Goal: Task Accomplishment & Management: Manage account settings

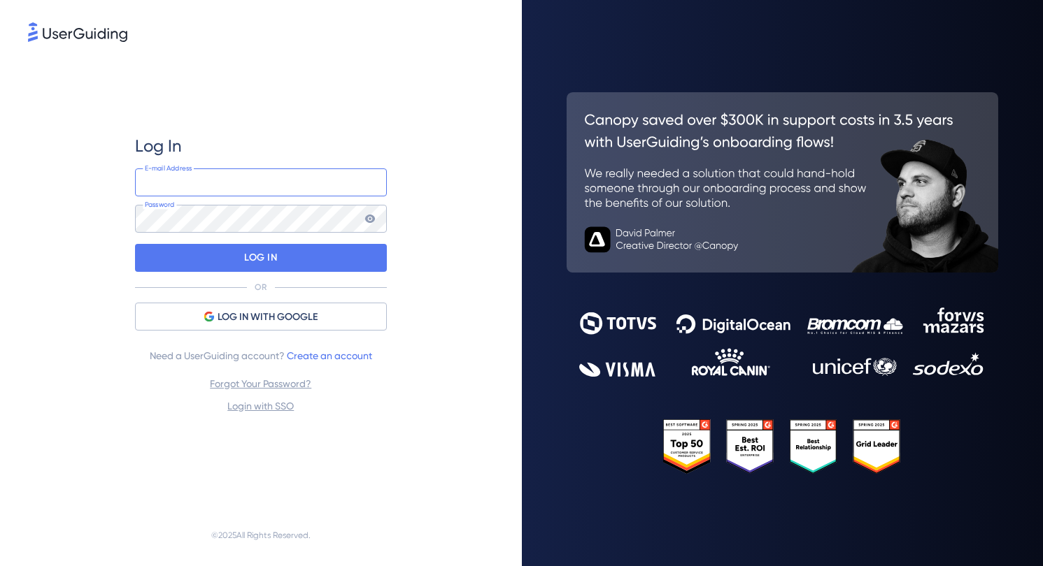
click at [286, 181] on input "email" at bounding box center [261, 183] width 252 height 28
type input "[PERSON_NAME][EMAIL_ADDRESS][PERSON_NAME][DOMAIN_NAME]"
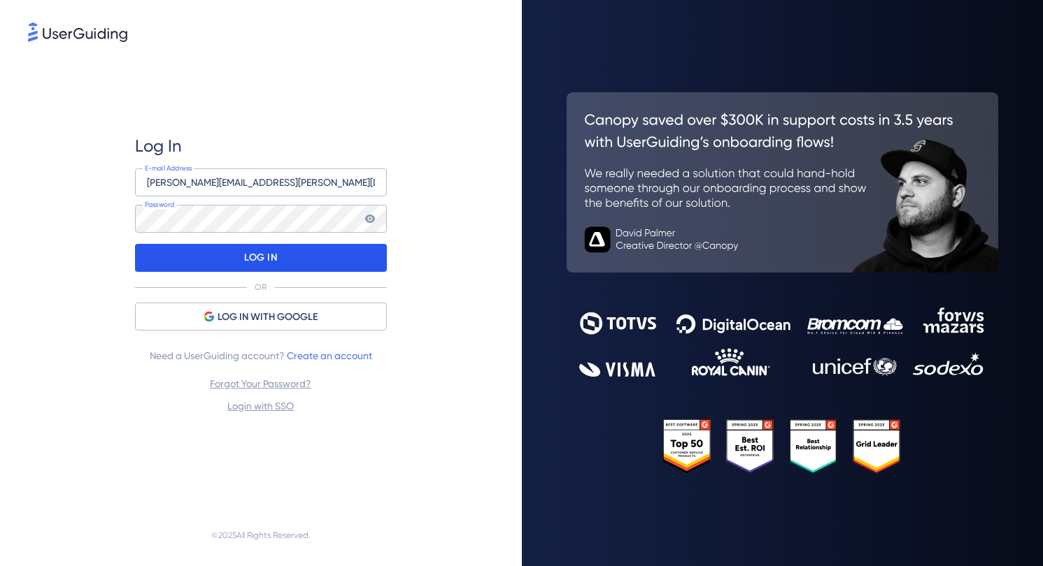
click at [214, 258] on div "LOG IN" at bounding box center [261, 258] width 252 height 28
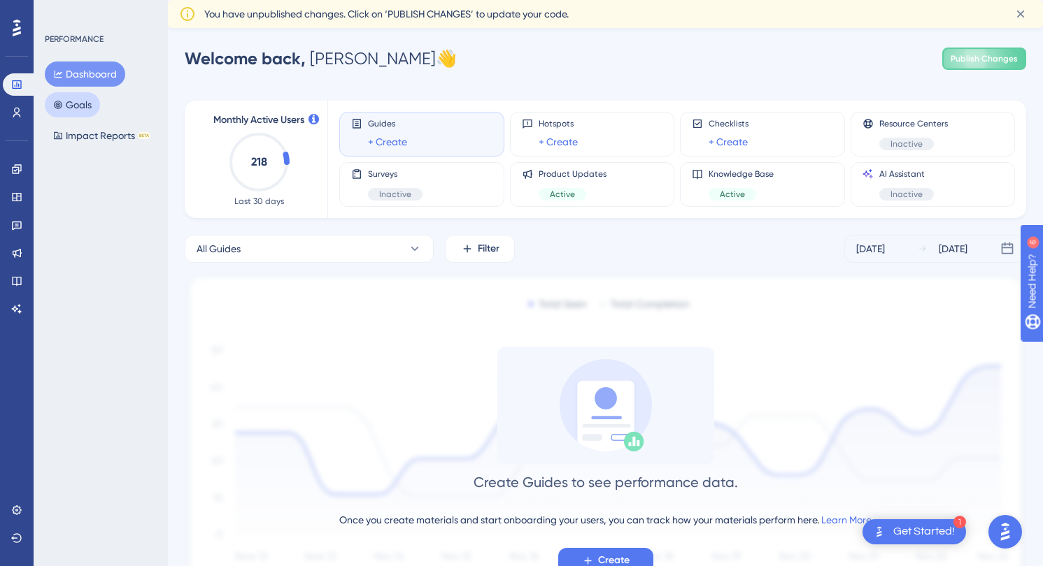
click at [75, 111] on button "Goals" at bounding box center [72, 104] width 55 height 25
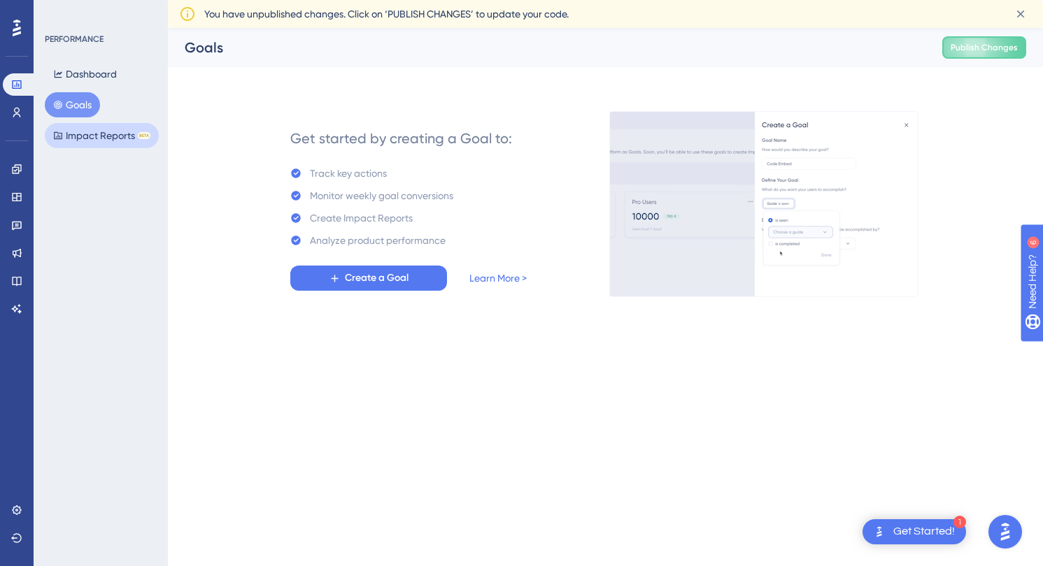
click at [88, 139] on button "Impact Reports BETA" at bounding box center [102, 135] width 114 height 25
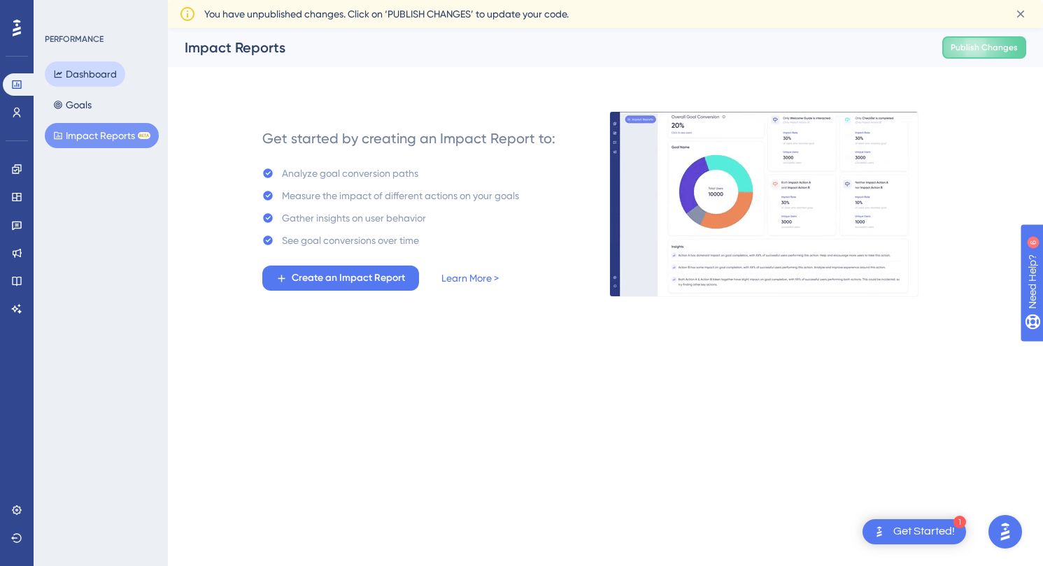
click at [87, 72] on button "Dashboard" at bounding box center [85, 74] width 80 height 25
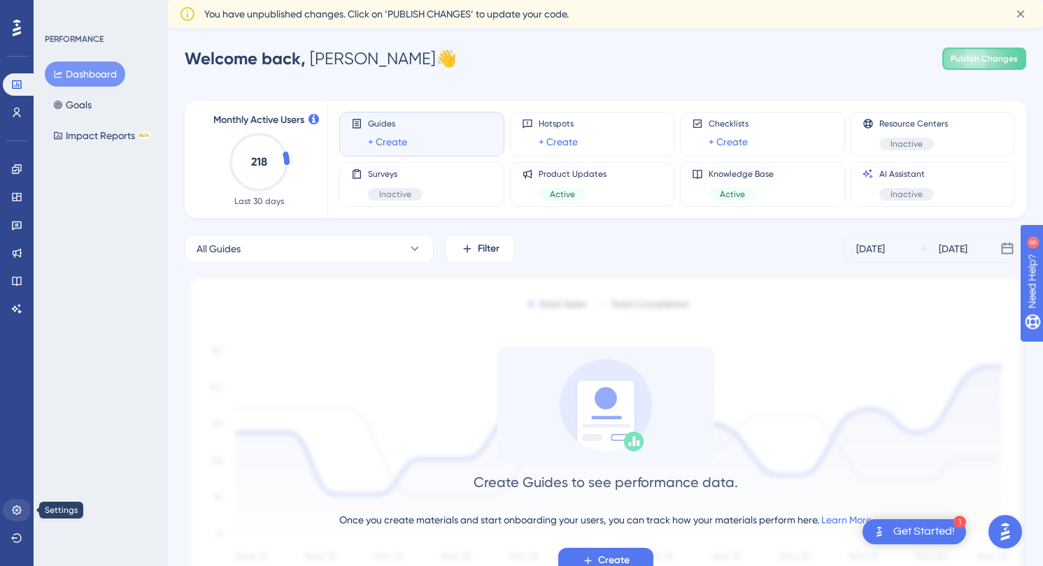
click at [15, 514] on icon at bounding box center [16, 510] width 9 height 9
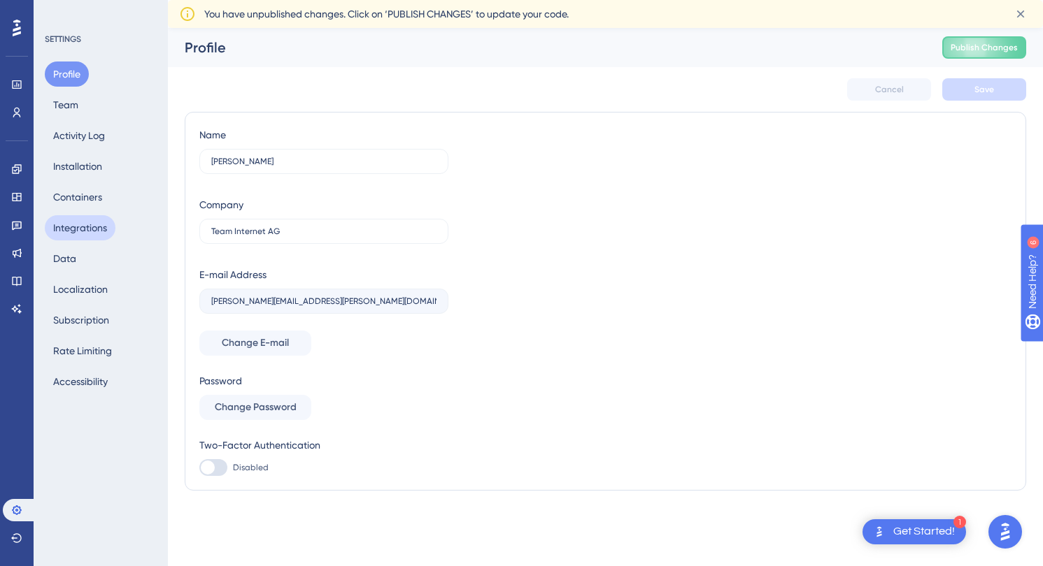
click at [80, 229] on button "Integrations" at bounding box center [80, 227] width 71 height 25
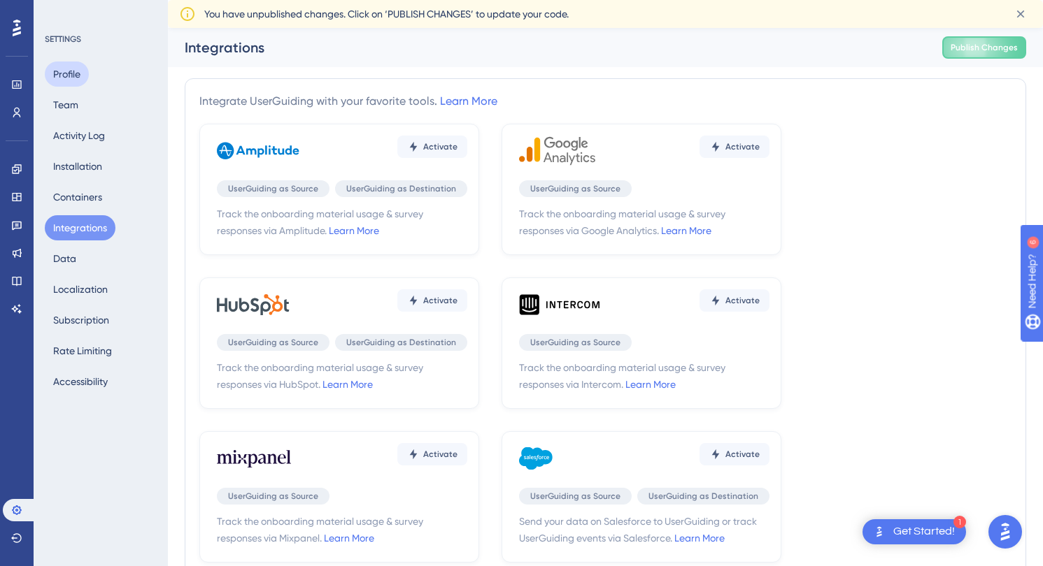
click at [64, 77] on button "Profile" at bounding box center [67, 74] width 44 height 25
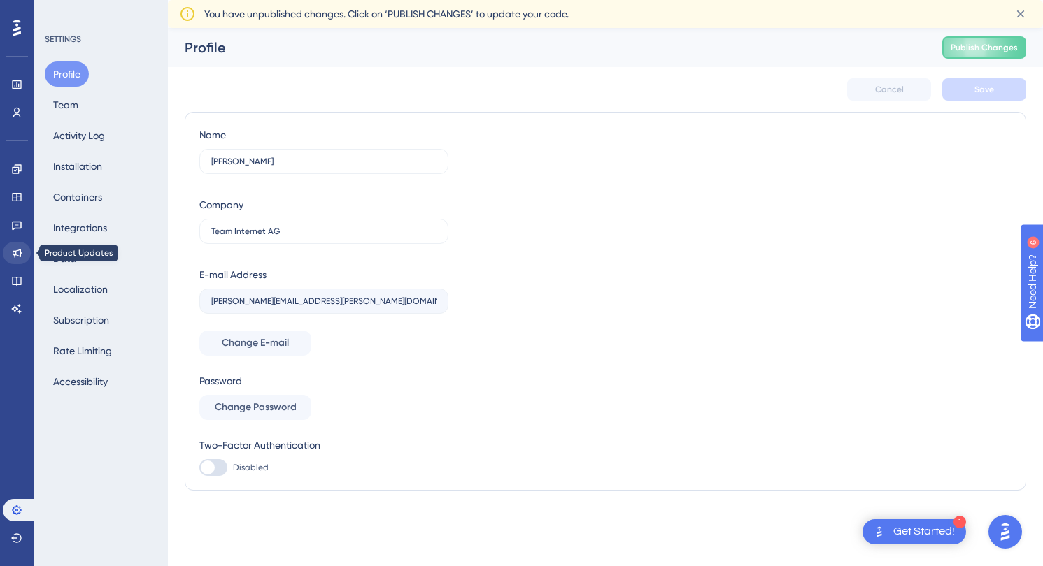
click at [15, 250] on icon at bounding box center [16, 253] width 11 height 11
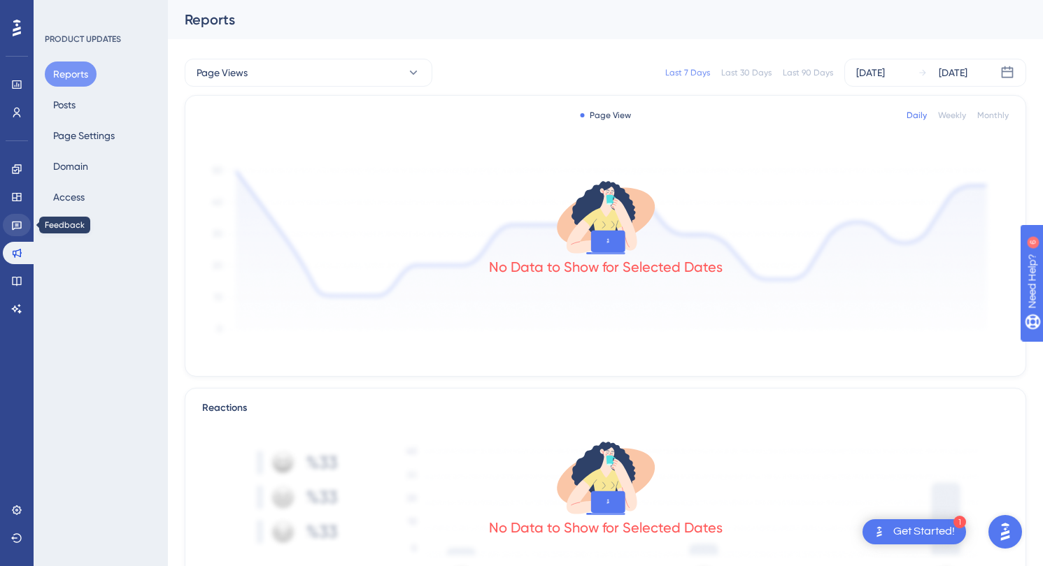
click at [18, 219] on link at bounding box center [17, 225] width 28 height 22
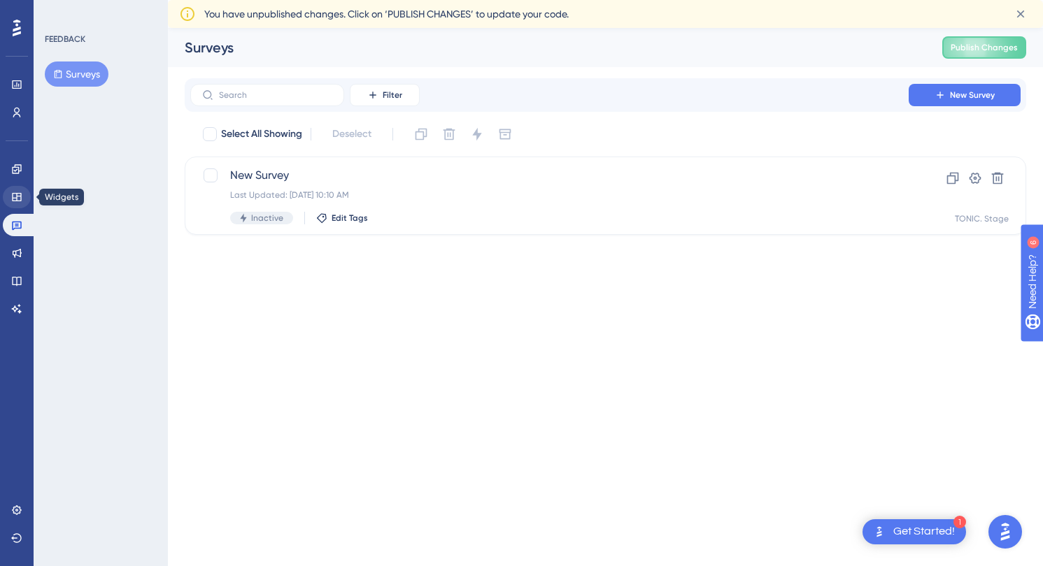
click at [17, 207] on link at bounding box center [17, 197] width 28 height 22
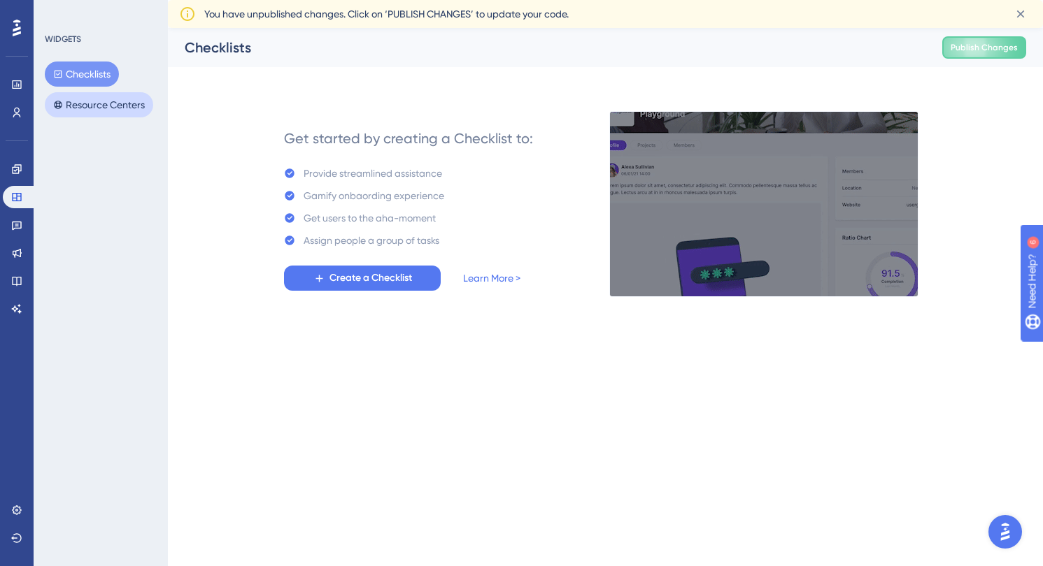
click at [96, 106] on button "Resource Centers" at bounding box center [99, 104] width 108 height 25
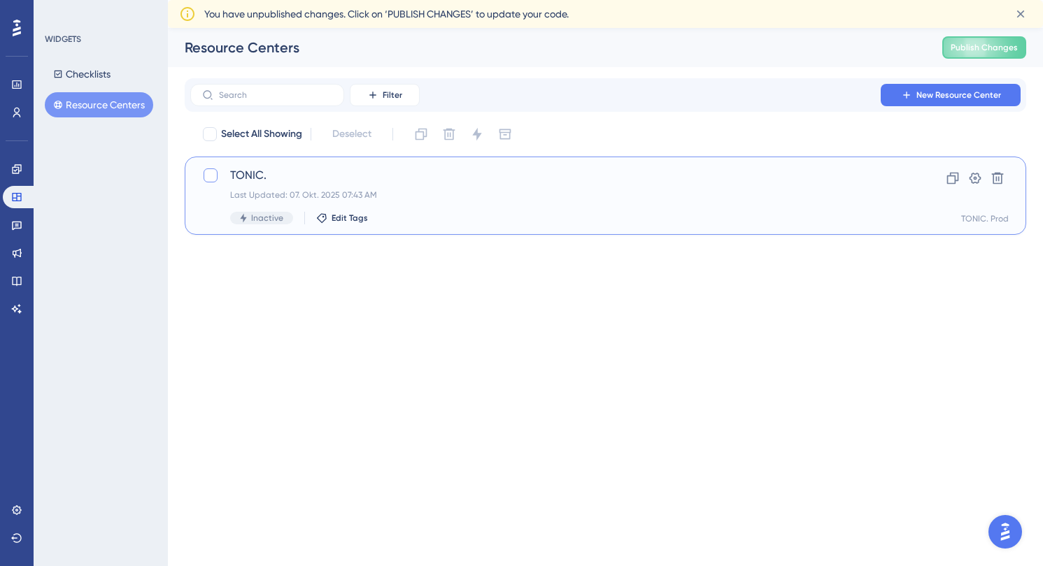
click at [210, 178] on div at bounding box center [210, 176] width 14 height 14
checkbox input "true"
click at [977, 185] on button at bounding box center [975, 178] width 22 height 22
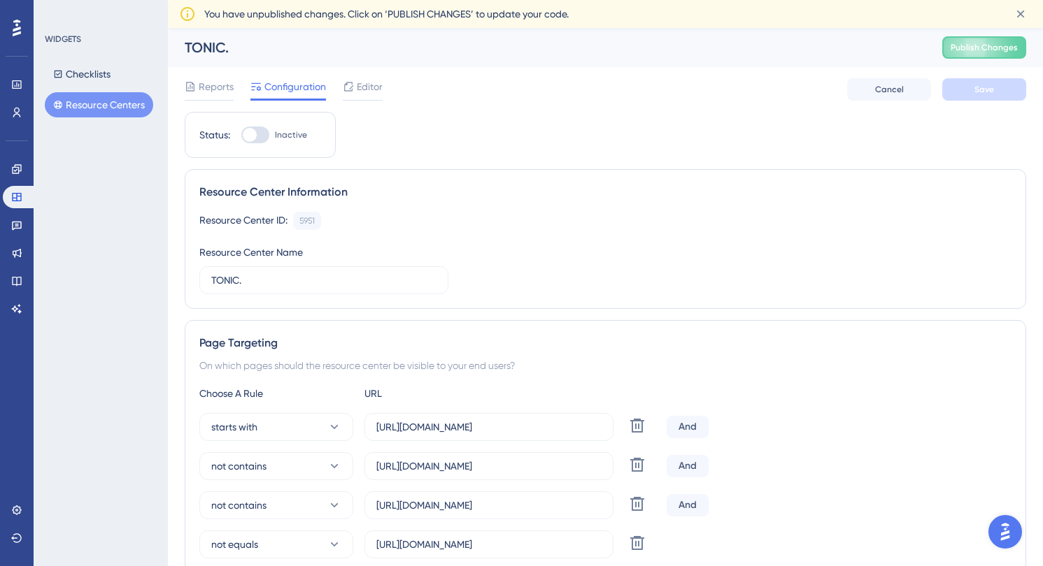
click at [251, 138] on div at bounding box center [250, 135] width 14 height 14
click at [241, 136] on input "Inactive" at bounding box center [241, 135] width 1 height 1
click at [995, 92] on button "Save" at bounding box center [984, 89] width 84 height 22
click at [259, 131] on div at bounding box center [261, 135] width 14 height 14
click at [241, 135] on input "Active" at bounding box center [241, 135] width 1 height 1
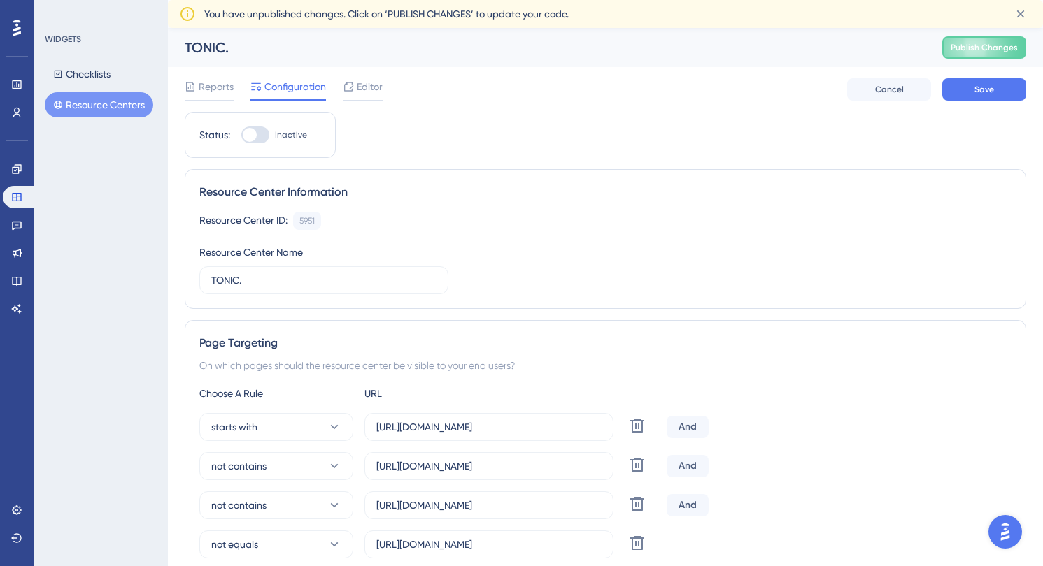
click at [259, 135] on div at bounding box center [255, 135] width 28 height 17
click at [241, 135] on input "Inactive" at bounding box center [241, 135] width 1 height 1
click at [247, 138] on div at bounding box center [255, 135] width 28 height 17
click at [241, 136] on input "Active" at bounding box center [241, 135] width 1 height 1
checkbox input "false"
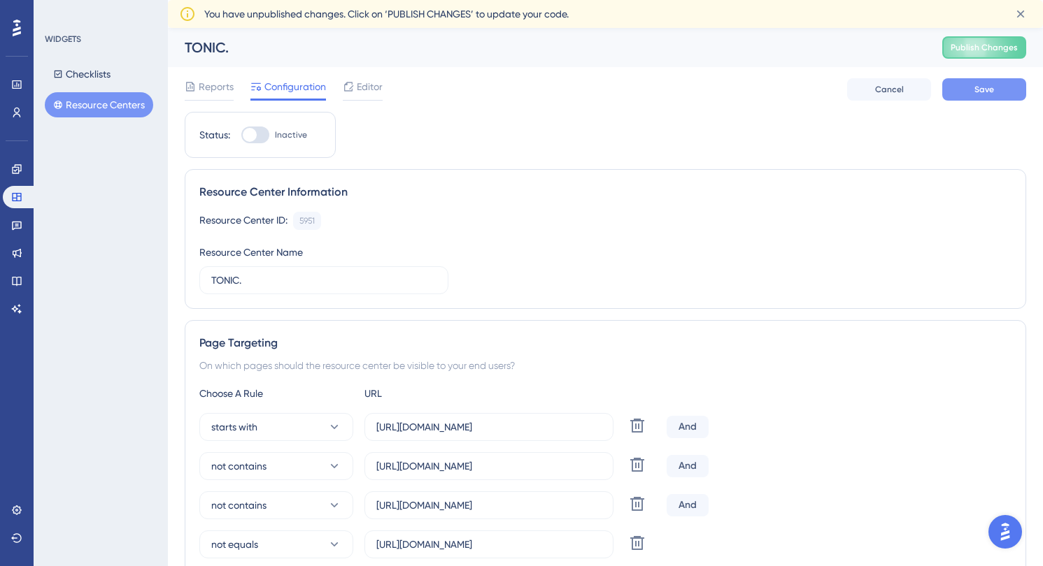
click at [953, 94] on button "Save" at bounding box center [984, 89] width 84 height 22
click at [207, 93] on span "Reports" at bounding box center [216, 86] width 35 height 17
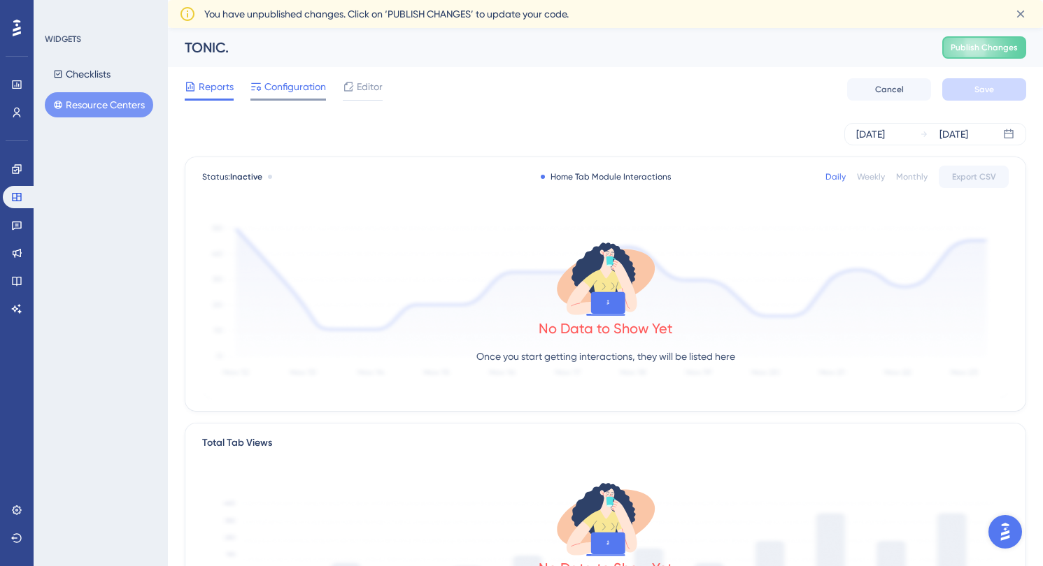
click at [308, 87] on span "Configuration" at bounding box center [295, 86] width 62 height 17
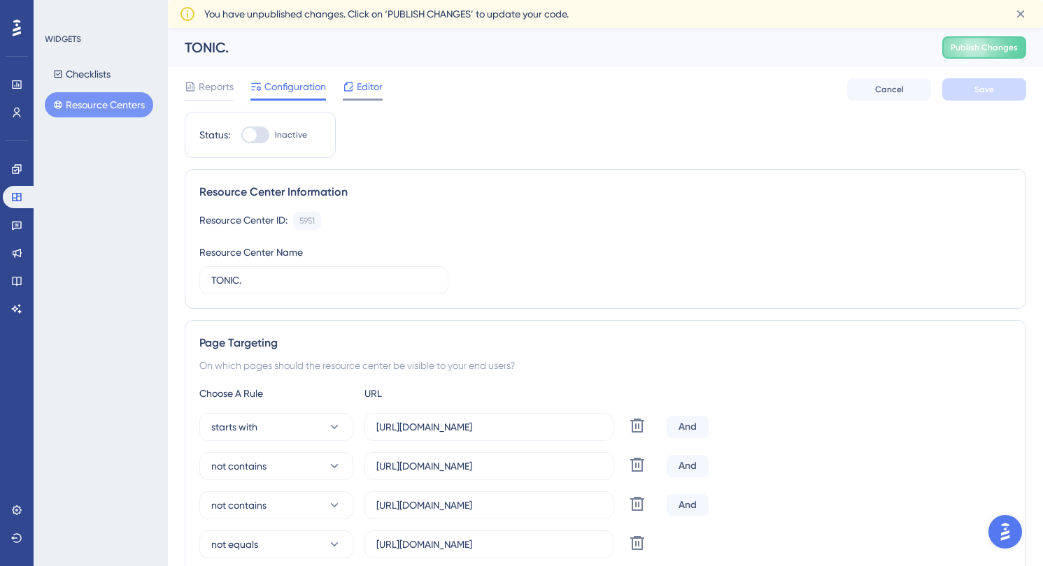
click at [368, 89] on span "Editor" at bounding box center [370, 86] width 26 height 17
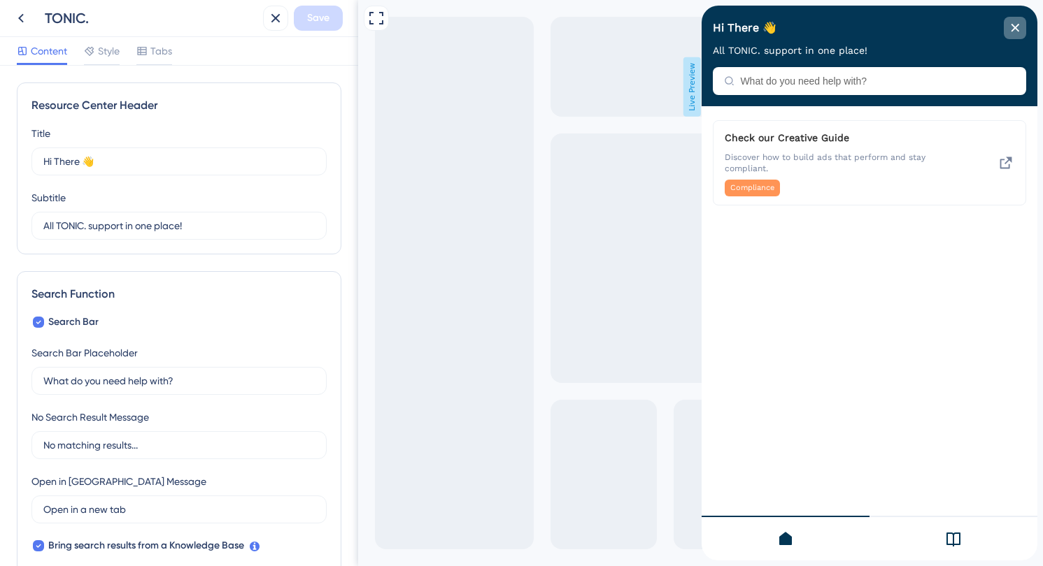
click at [1020, 28] on div "close resource center" at bounding box center [1014, 28] width 22 height 22
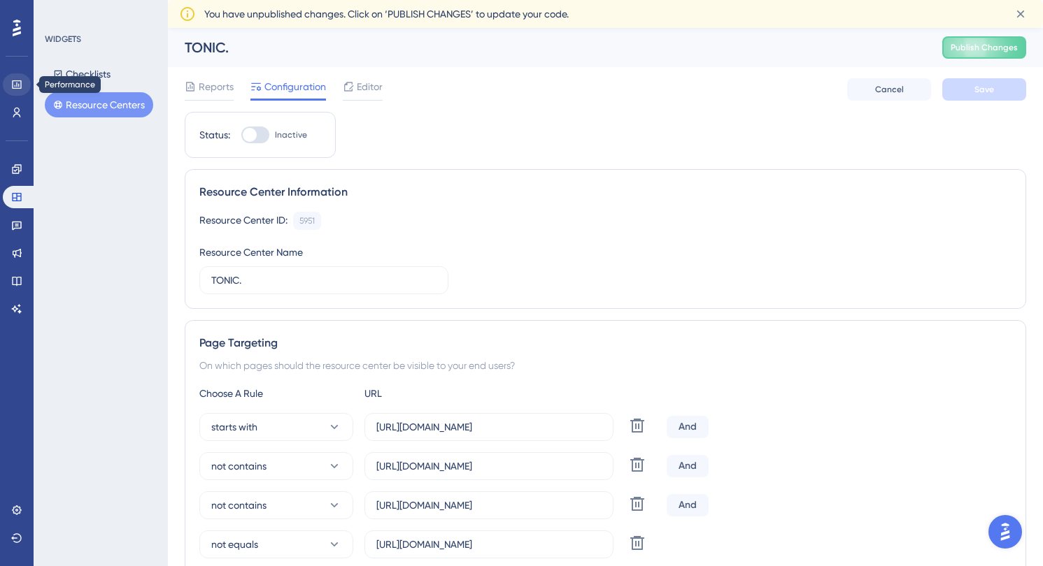
click at [16, 83] on icon at bounding box center [16, 84] width 11 height 11
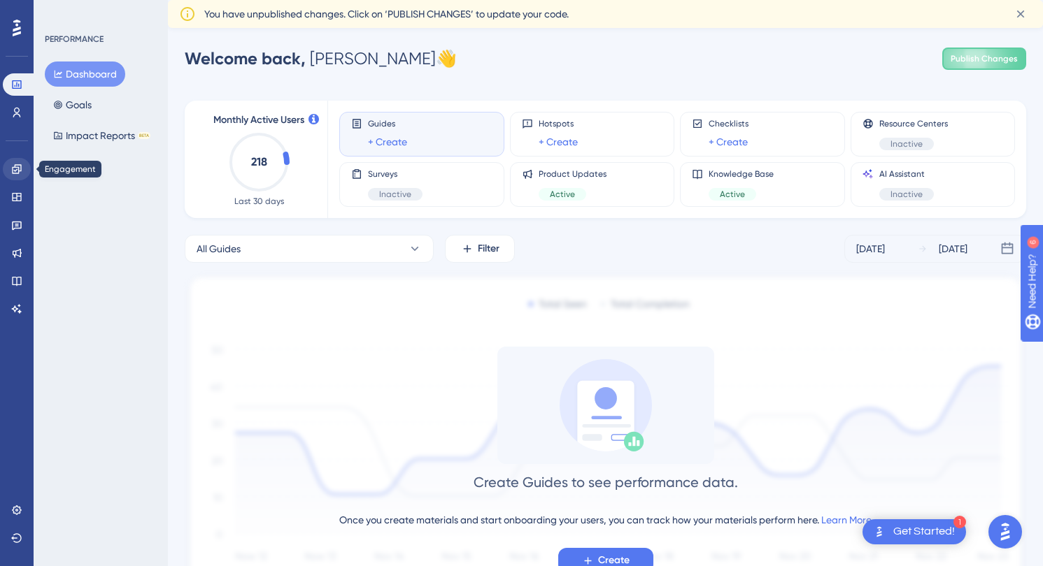
click at [12, 171] on icon at bounding box center [16, 169] width 11 height 11
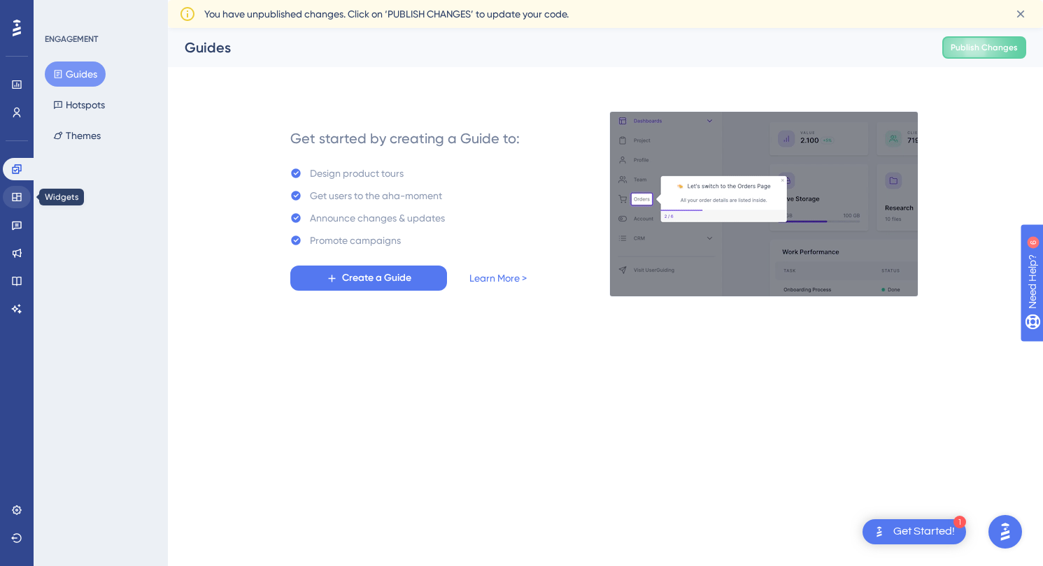
click at [17, 198] on icon at bounding box center [16, 197] width 11 height 11
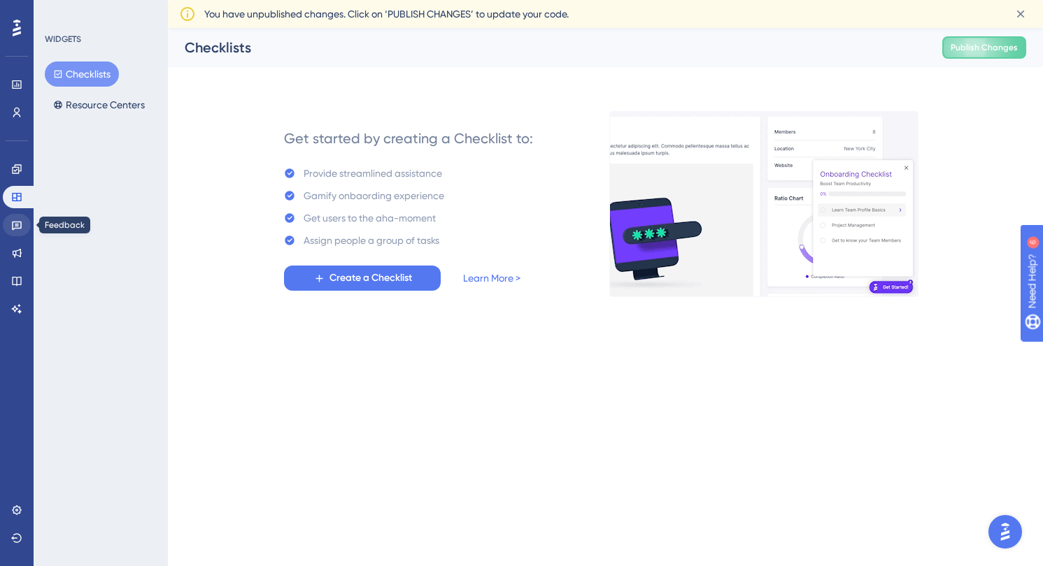
click at [18, 224] on icon at bounding box center [17, 226] width 10 height 9
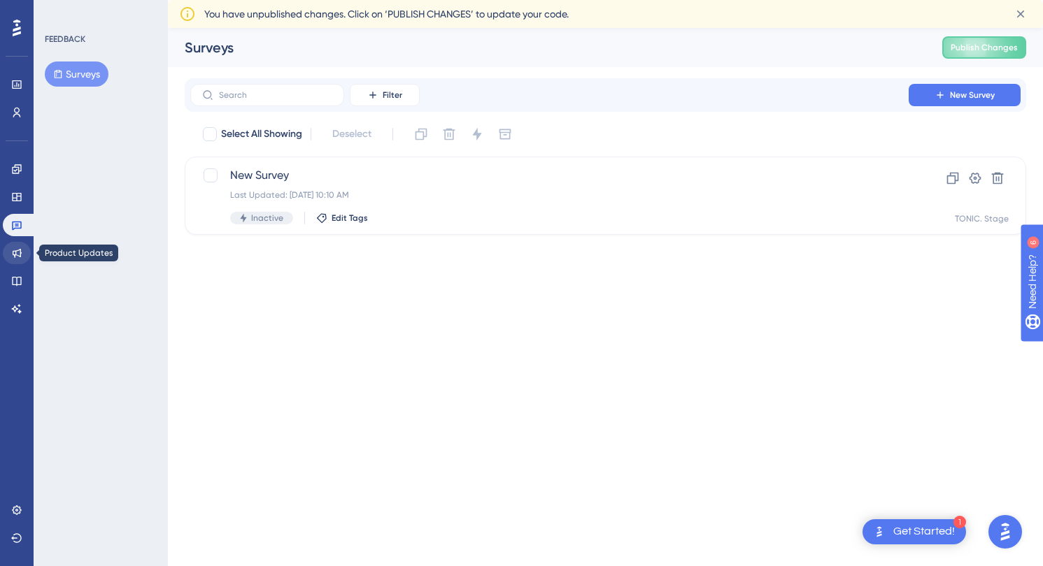
click at [20, 253] on icon at bounding box center [17, 253] width 9 height 9
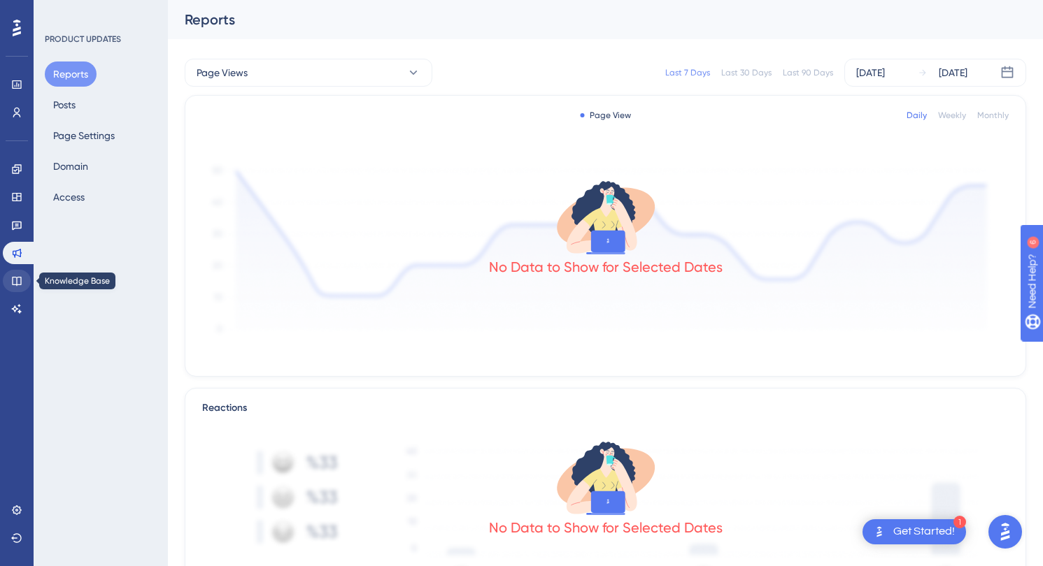
click at [19, 281] on icon at bounding box center [16, 280] width 11 height 11
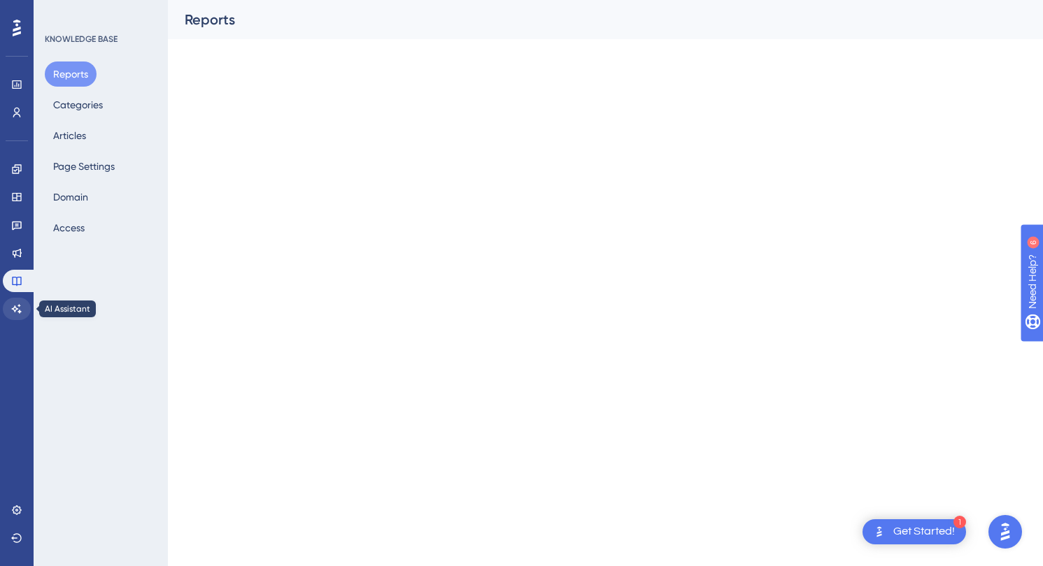
click at [19, 306] on icon at bounding box center [17, 308] width 10 height 9
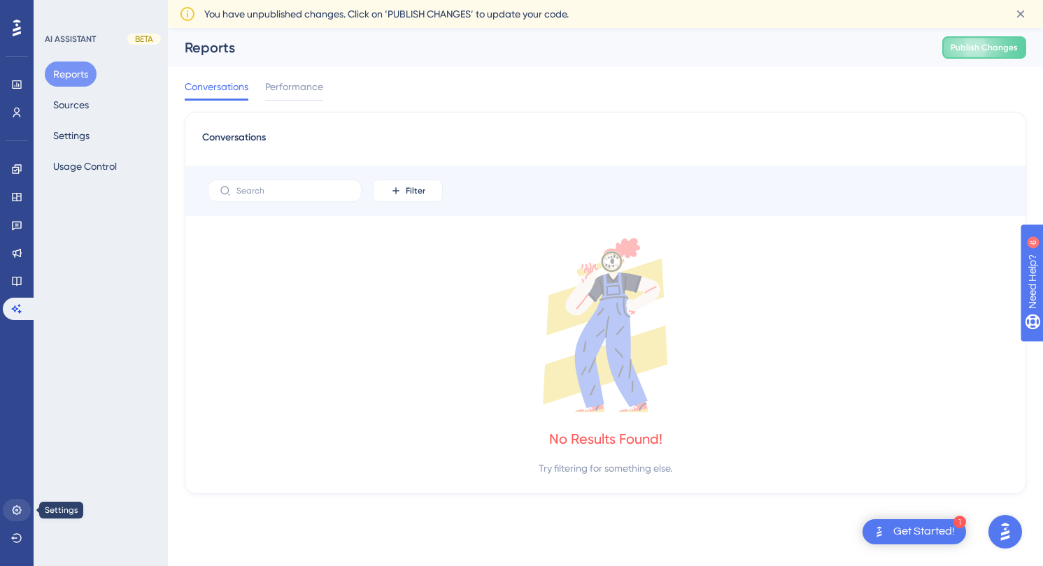
click at [13, 509] on icon at bounding box center [16, 510] width 11 height 11
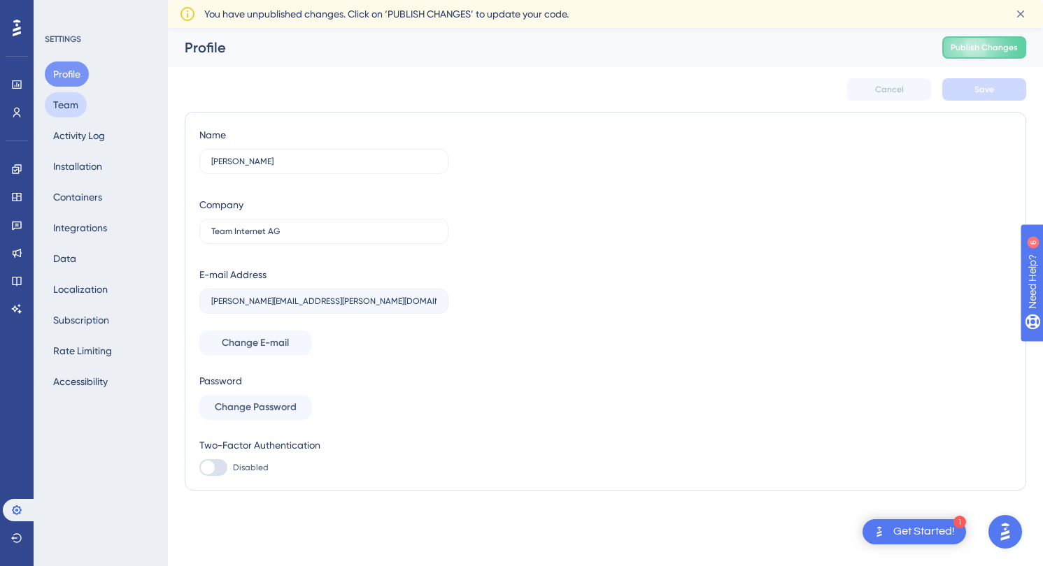
click at [83, 108] on button "Team" at bounding box center [66, 104] width 42 height 25
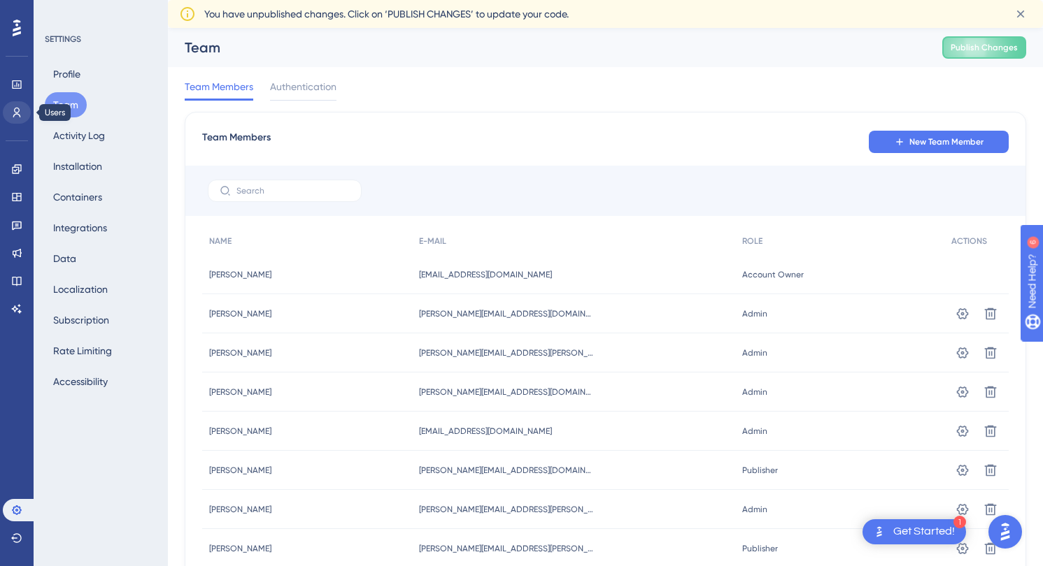
click at [14, 116] on icon at bounding box center [17, 113] width 8 height 10
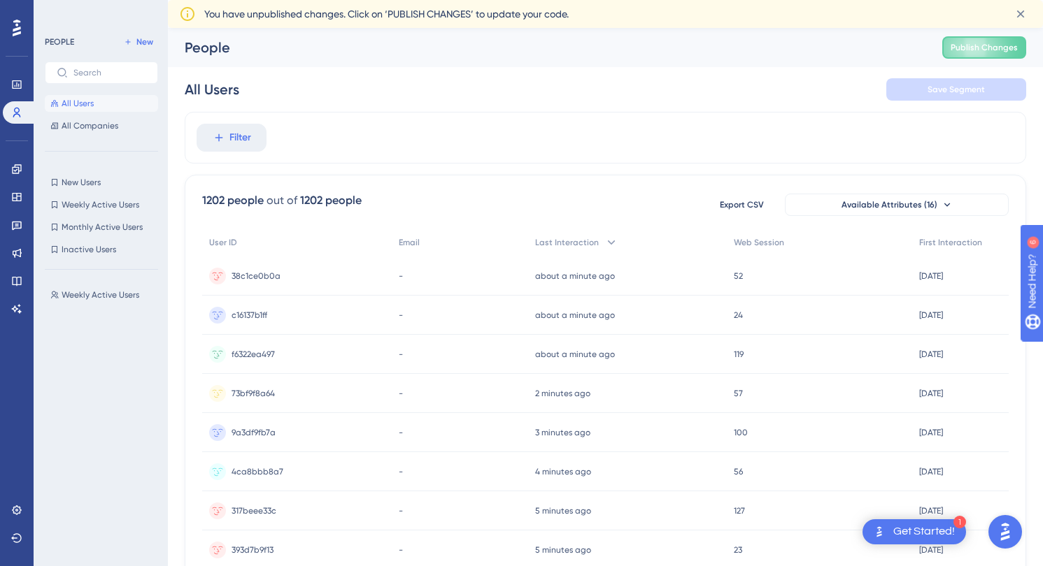
click at [17, 22] on icon at bounding box center [17, 28] width 8 height 17
